Goal: Task Accomplishment & Management: Manage account settings

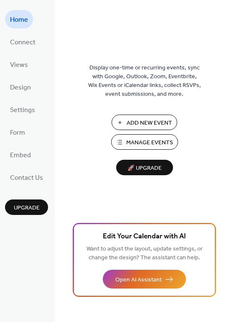
click at [152, 143] on span "Manage Events" at bounding box center [149, 143] width 47 height 9
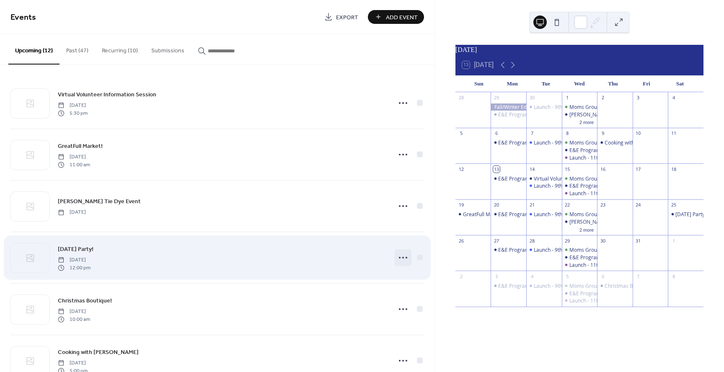
click at [399, 259] on icon at bounding box center [402, 257] width 13 height 13
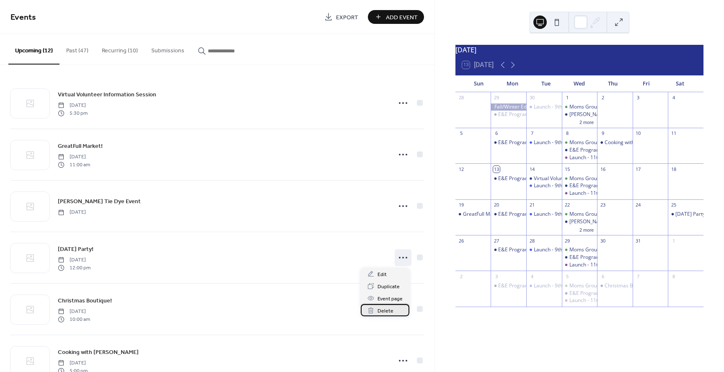
click at [389, 312] on span "Delete" at bounding box center [385, 310] width 16 height 9
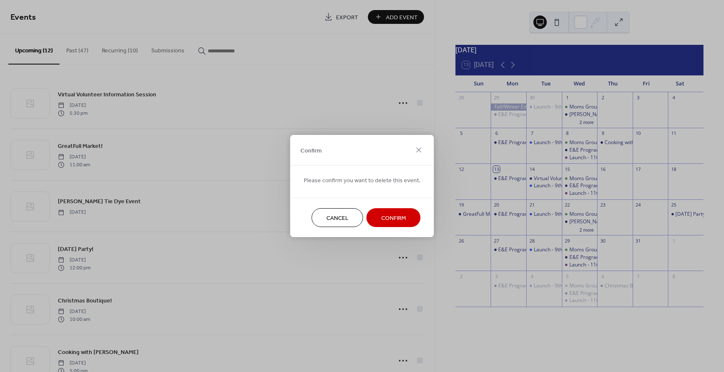
click at [403, 221] on button "Confirm" at bounding box center [393, 217] width 54 height 19
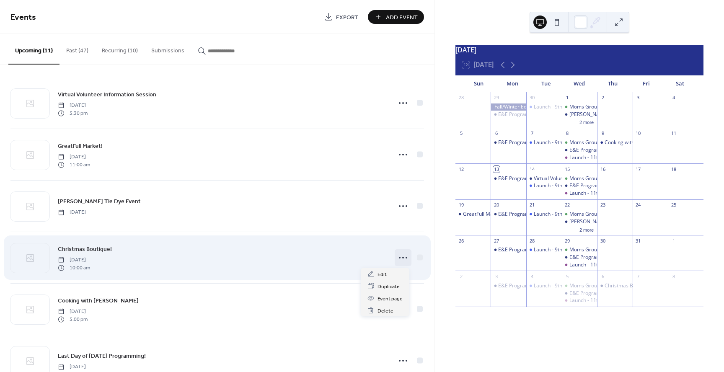
click at [400, 259] on icon at bounding box center [402, 257] width 13 height 13
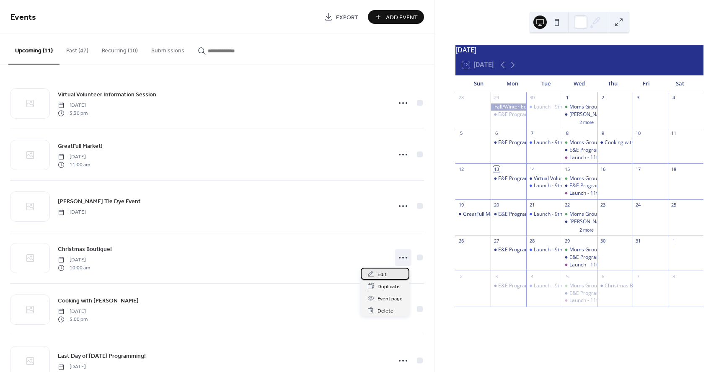
click at [384, 276] on span "Edit" at bounding box center [381, 274] width 9 height 9
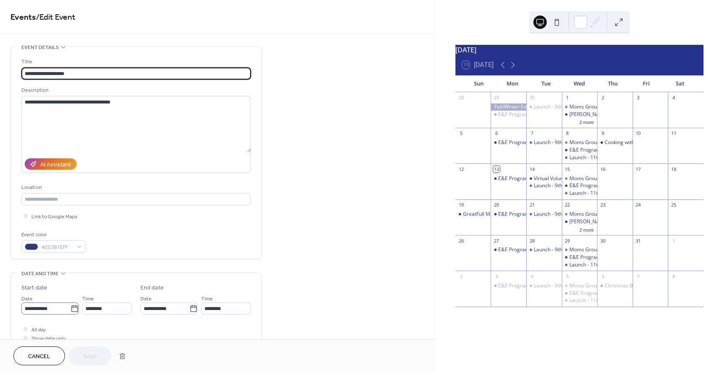
click at [71, 312] on icon at bounding box center [74, 308] width 8 height 8
click at [70, 312] on input "**********" at bounding box center [45, 308] width 49 height 12
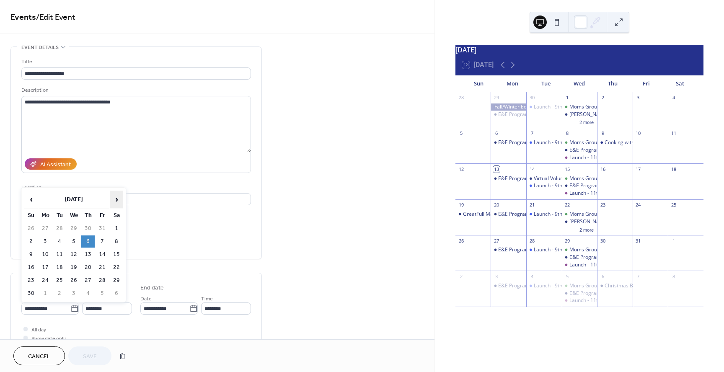
click at [115, 198] on span "›" at bounding box center [116, 199] width 13 height 17
click at [116, 227] on td "6" at bounding box center [116, 228] width 13 height 12
type input "**********"
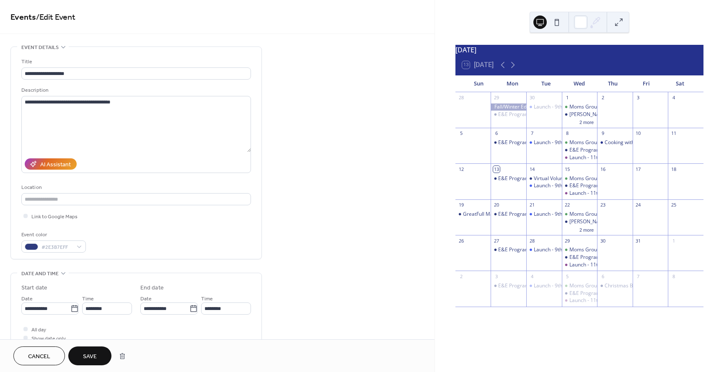
click at [93, 359] on span "Save" at bounding box center [90, 356] width 14 height 9
